Goal: Task Accomplishment & Management: Use online tool/utility

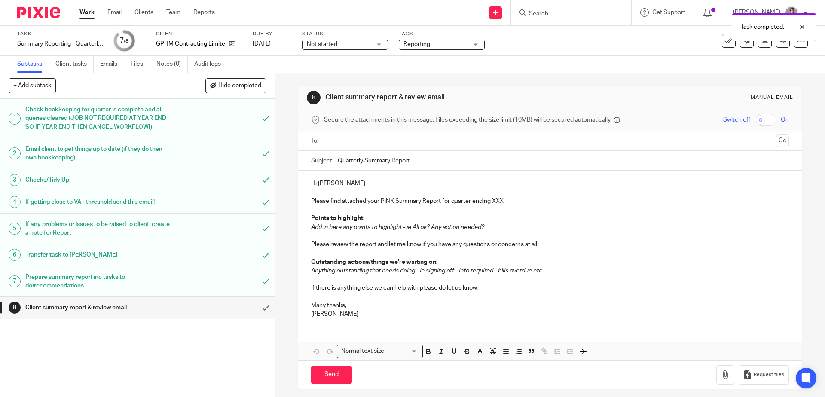
click at [339, 204] on p "Please find attached your PiNK Summary Report for quarter ending XXX" at bounding box center [549, 201] width 477 height 9
click at [497, 203] on p "Please find attached your PiNK Summary Report for quarter ending XXX" at bounding box center [549, 201] width 477 height 9
click at [334, 225] on em "Add in here any points to highlight - ie All ok? Any action needed?" at bounding box center [397, 227] width 173 height 6
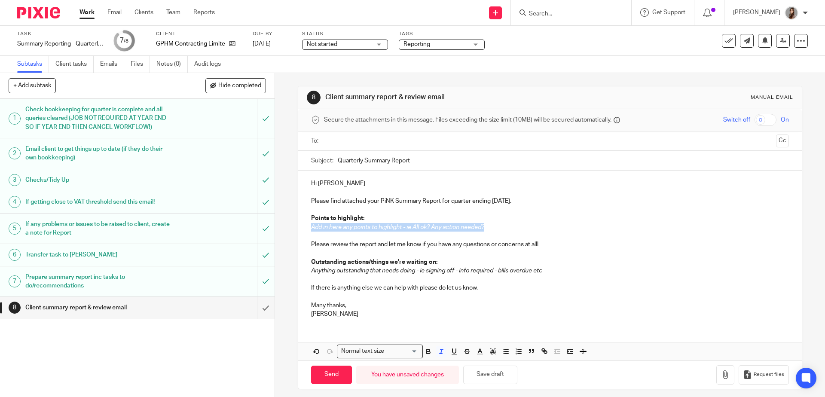
drag, startPoint x: 490, startPoint y: 225, endPoint x: 298, endPoint y: 225, distance: 192.0
click at [298, 225] on div "Hi George Please find attached your PiNK Summary Report for quarter ending 30 S…" at bounding box center [549, 247] width 503 height 154
click at [339, 228] on p "This quarter has seen a very signifi" at bounding box center [549, 227] width 477 height 9
click at [333, 229] on p "This quarter has seen a very signifi" at bounding box center [549, 227] width 477 height 9
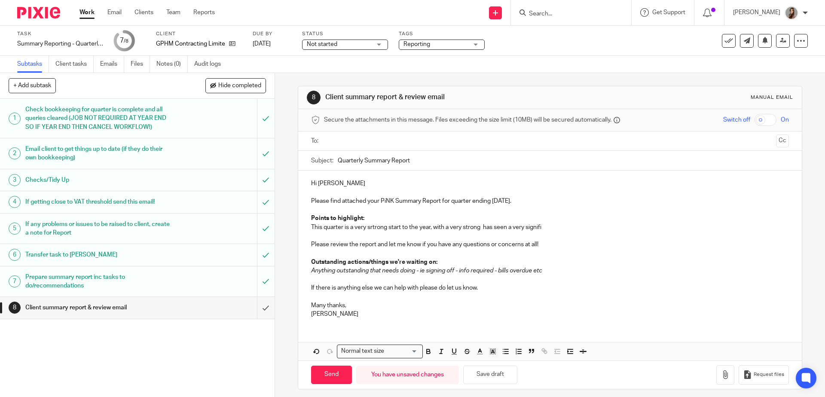
click at [472, 228] on p "This quarter is a very srtrong start to the year, with a very strong has seen a…" at bounding box center [549, 227] width 477 height 9
drag, startPoint x: 550, startPoint y: 230, endPoint x: 491, endPoint y: 230, distance: 58.8
click at [491, 230] on div "Hi George Please find attached your PiNK Summary Report for quarter ending 30 S…" at bounding box center [549, 247] width 503 height 154
click at [399, 231] on p "This quarter is a very strong start to the year, with a very significant incres…" at bounding box center [549, 227] width 477 height 9
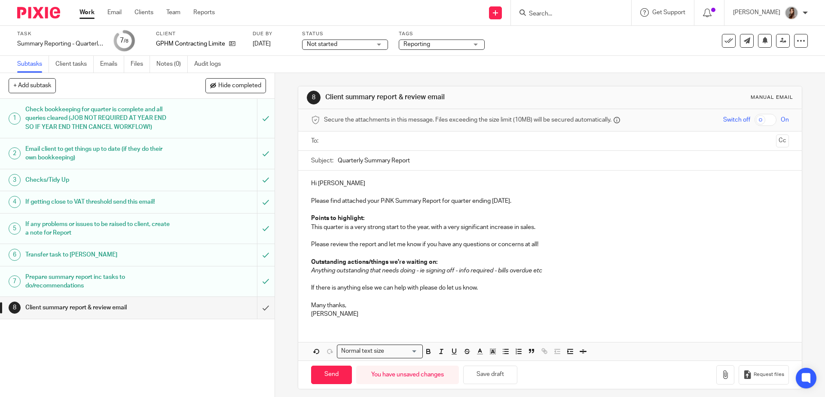
click at [338, 186] on p "Hi George" at bounding box center [549, 183] width 477 height 9
drag, startPoint x: 318, startPoint y: 201, endPoint x: 463, endPoint y: 203, distance: 145.2
click at [463, 203] on p "Please find attached your PiNK Summary Report for quarter ending 30 September 2…" at bounding box center [549, 201] width 477 height 9
click at [394, 233] on p at bounding box center [549, 235] width 477 height 9
click at [448, 227] on p "This quarter is a very strong start to the year, with a very significant increa…" at bounding box center [549, 227] width 477 height 9
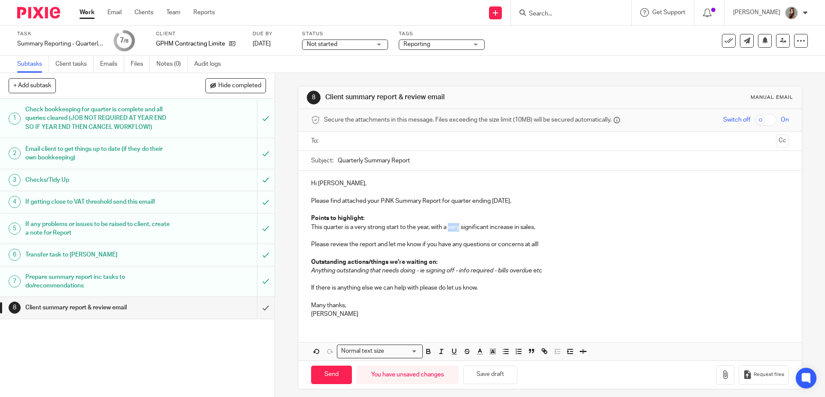
click at [448, 227] on p "This quarter is a very strong start to the year, with a very significant increa…" at bounding box center [549, 227] width 477 height 9
click at [464, 228] on p "This quarter is a very strong start to the year, with a significant increase in…" at bounding box center [549, 227] width 477 height 9
click at [521, 229] on p "This quarter is a very strong start to the year, with a big increase in sales." at bounding box center [549, 227] width 477 height 9
drag, startPoint x: 553, startPoint y: 279, endPoint x: 306, endPoint y: 262, distance: 248.0
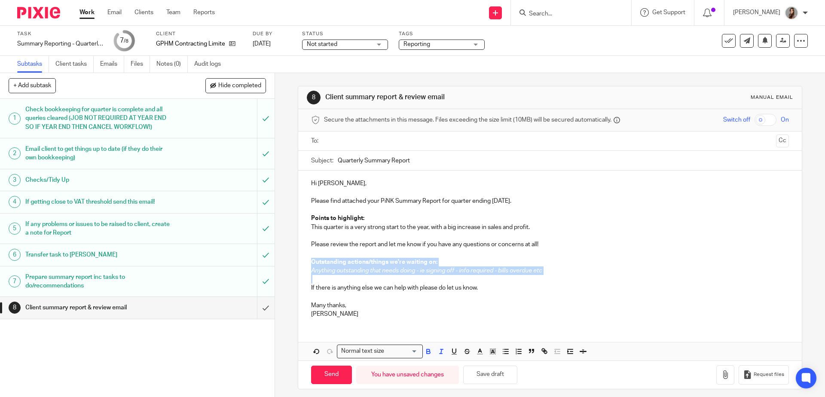
click at [306, 263] on div "Hi George, Please find attached your PiNK Summary Report for quarter ending 30 …" at bounding box center [549, 247] width 503 height 154
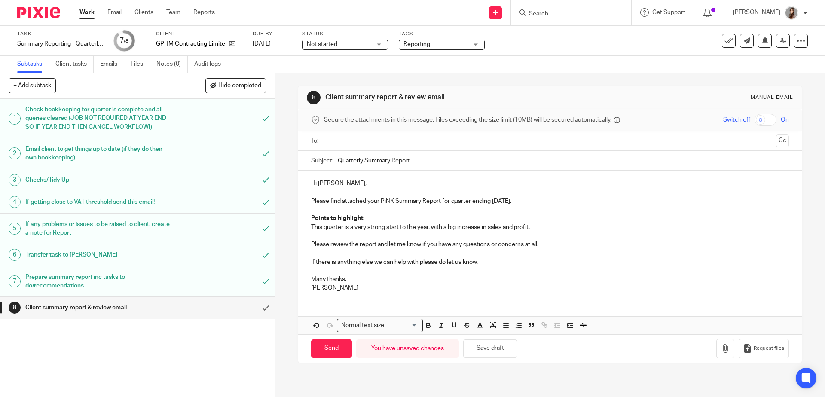
click at [352, 271] on p at bounding box center [549, 270] width 477 height 9
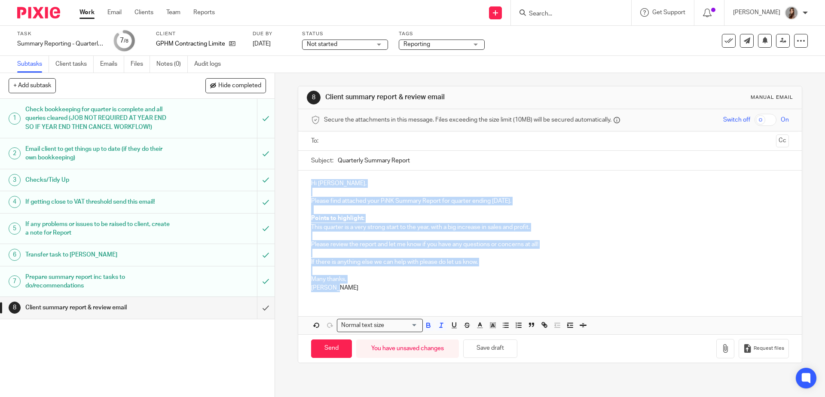
drag, startPoint x: 341, startPoint y: 292, endPoint x: 299, endPoint y: 185, distance: 115.0
click at [299, 185] on div "Hi George, Please find attached your PiNK Summary Report for quarter ending 30 …" at bounding box center [549, 234] width 503 height 128
copy div "Hi George, Please find attached your PiNK Summary Report for quarter ending 30 …"
click at [492, 354] on button "Save draft" at bounding box center [490, 348] width 54 height 18
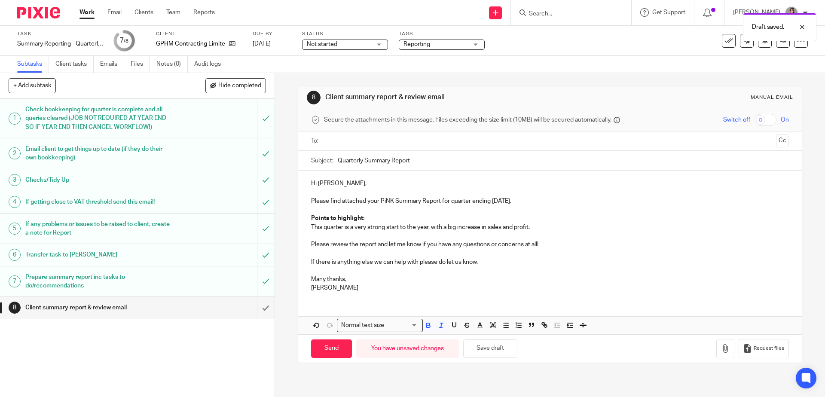
click at [344, 148] on ul at bounding box center [550, 141] width 451 height 14
click at [344, 142] on input "text" at bounding box center [549, 141] width 445 height 10
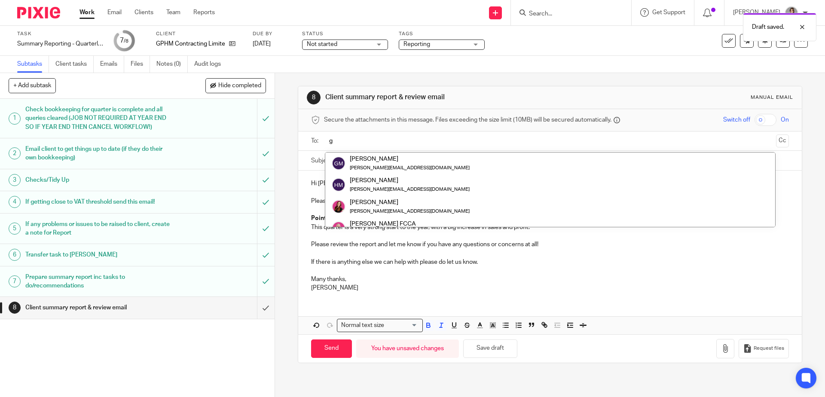
type input "g"
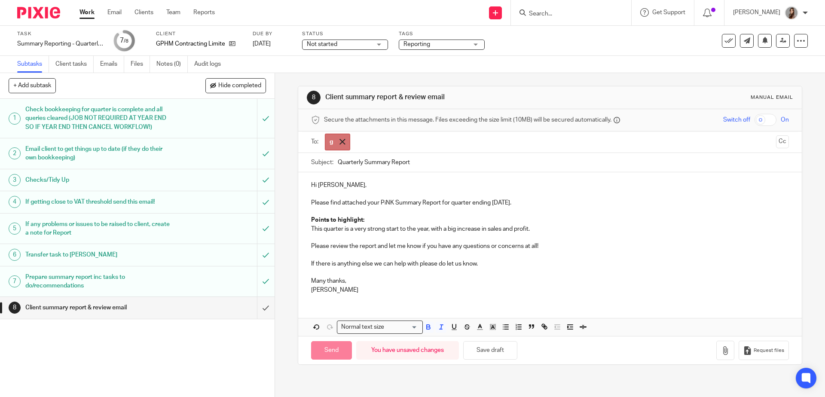
click at [342, 143] on span at bounding box center [342, 142] width 6 height 6
click at [254, 307] on input "submit" at bounding box center [137, 307] width 274 height 21
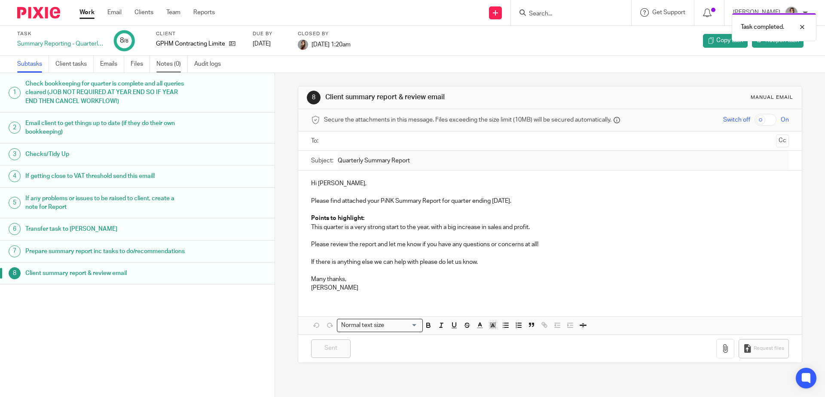
click at [175, 63] on link "Notes (0)" at bounding box center [171, 64] width 31 height 17
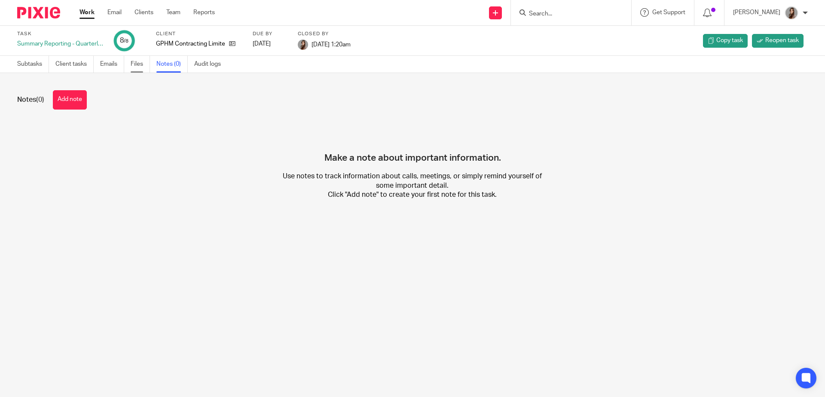
click at [135, 63] on link "Files" at bounding box center [140, 64] width 19 height 17
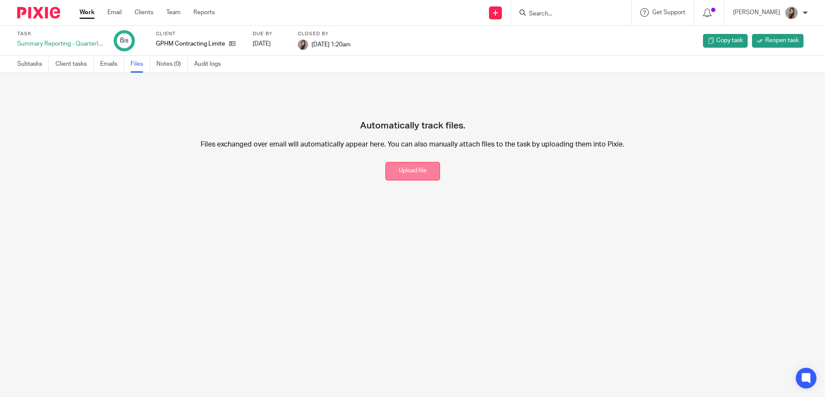
click at [407, 172] on button "Upload file" at bounding box center [412, 171] width 55 height 18
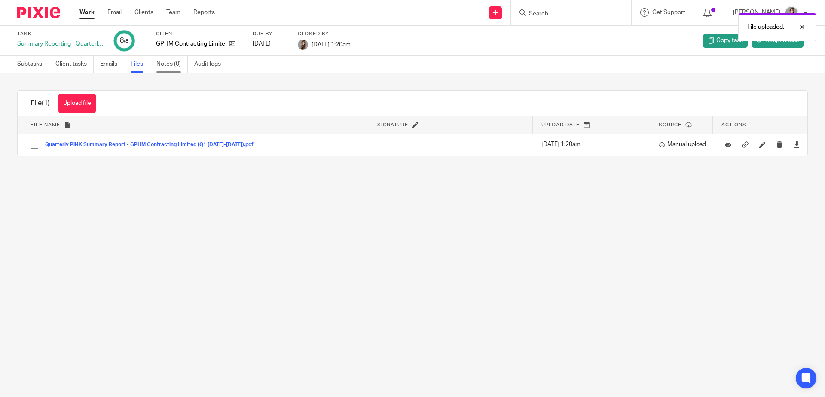
click at [176, 67] on link "Notes (0)" at bounding box center [171, 64] width 31 height 17
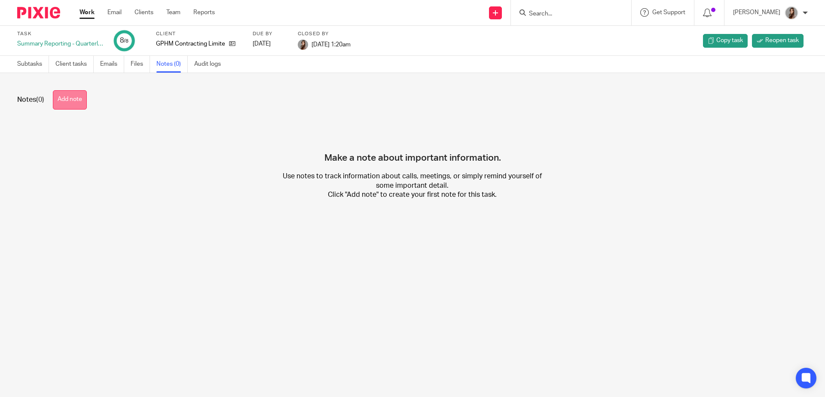
click at [77, 98] on button "Add note" at bounding box center [70, 99] width 34 height 19
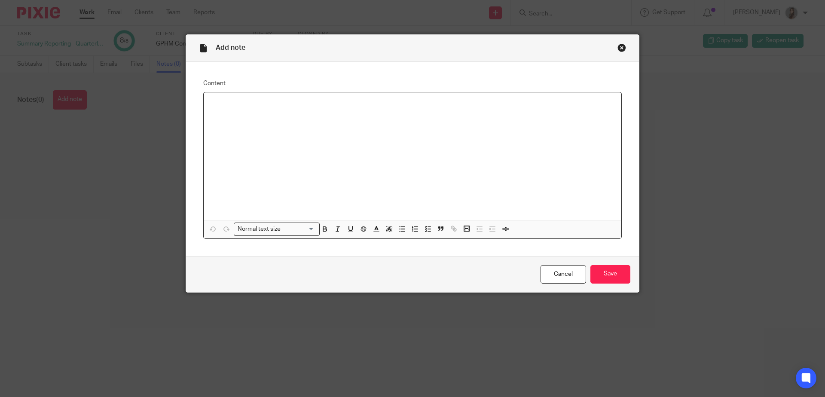
click at [244, 114] on div at bounding box center [412, 156] width 417 height 128
click at [274, 113] on div "Report uploaded - but email sent via gmail not Pixie." at bounding box center [412, 156] width 417 height 128
click at [611, 278] on input "Save" at bounding box center [610, 274] width 40 height 18
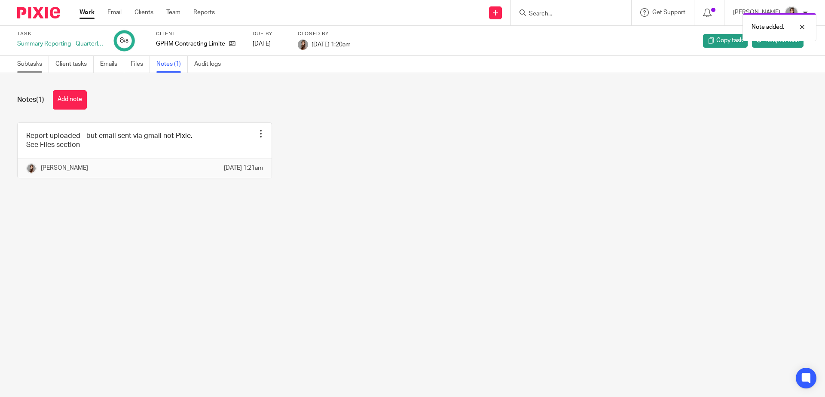
click at [37, 69] on link "Subtasks" at bounding box center [33, 64] width 32 height 17
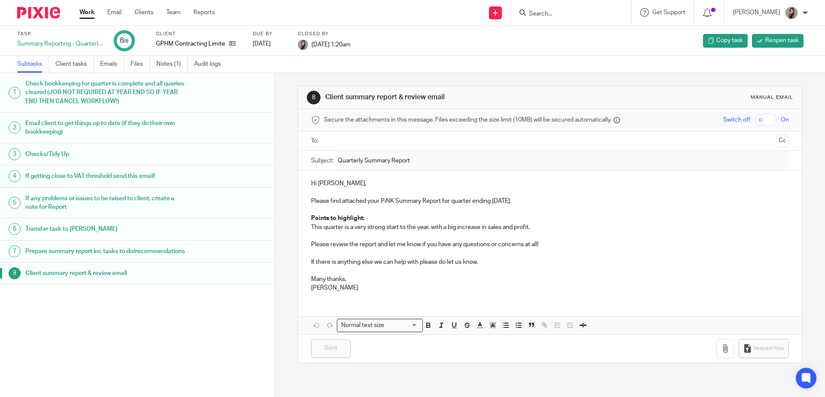
click at [37, 16] on img at bounding box center [38, 13] width 43 height 12
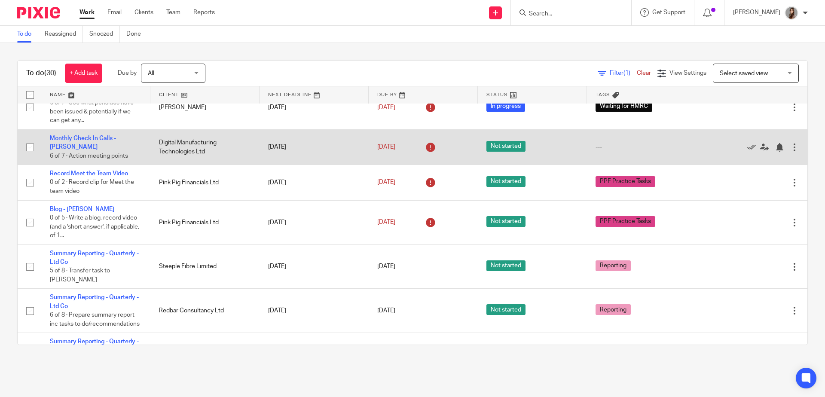
scroll to position [61, 0]
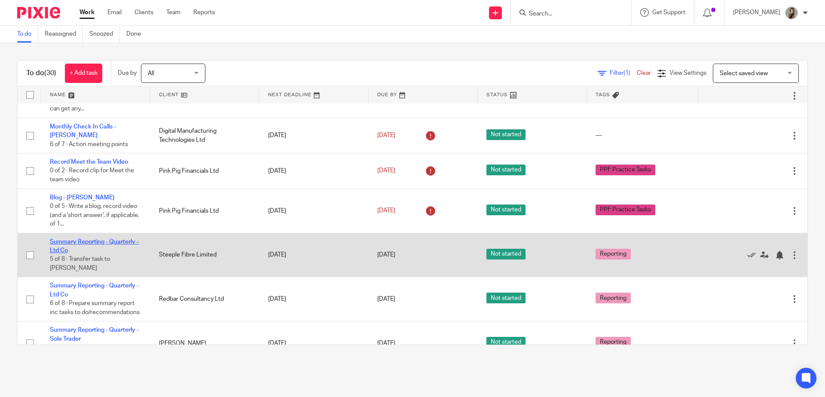
click at [58, 245] on link "Summary Reporting - Quarterly - Ltd Co" at bounding box center [94, 246] width 89 height 15
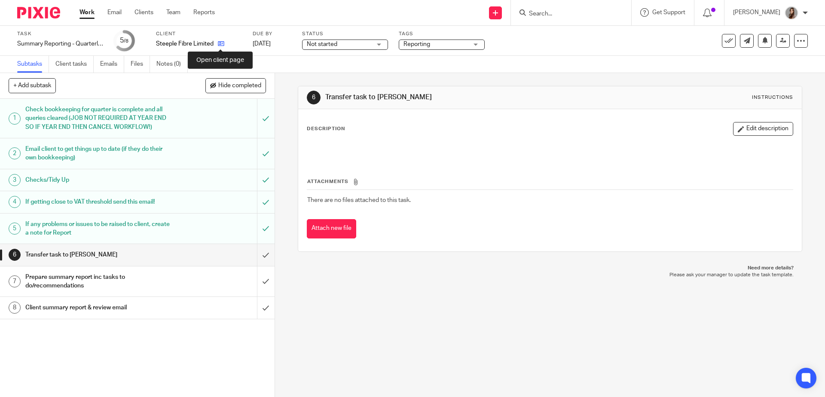
click at [221, 43] on icon at bounding box center [221, 43] width 6 height 6
click at [254, 259] on input "submit" at bounding box center [137, 254] width 274 height 21
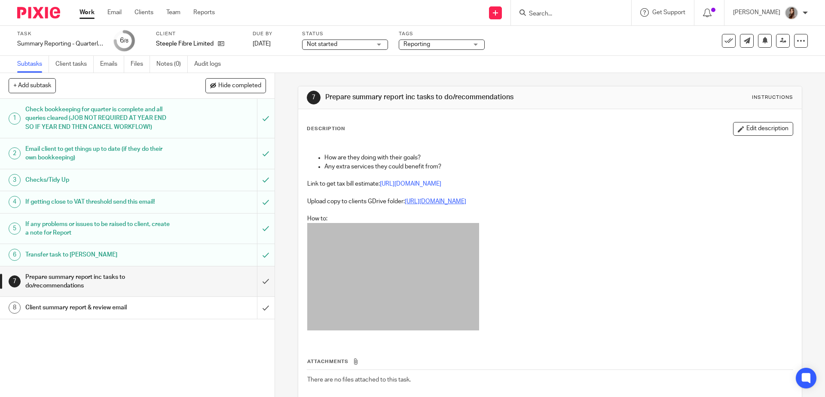
click at [431, 204] on link "[URL][DOMAIN_NAME]" at bounding box center [435, 201] width 61 height 6
